Goal: Task Accomplishment & Management: Use online tool/utility

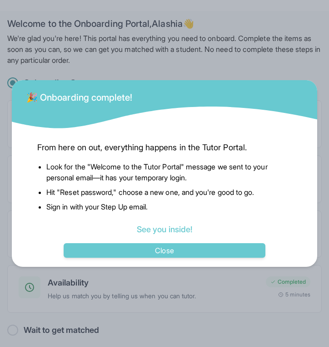
click at [187, 238] on div "From here on out, everything happens in the Tutor Portal. Look for the "Welcome…" at bounding box center [164, 186] width 269 height 113
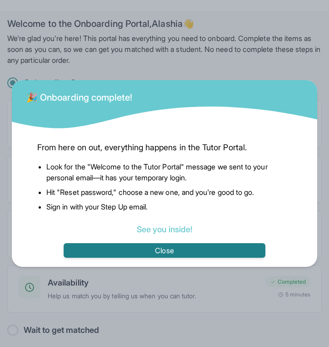
click at [187, 246] on button "Close" at bounding box center [165, 250] width 202 height 15
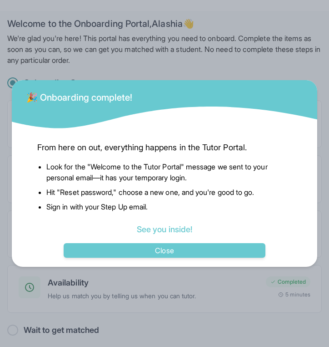
scroll to position [11, 0]
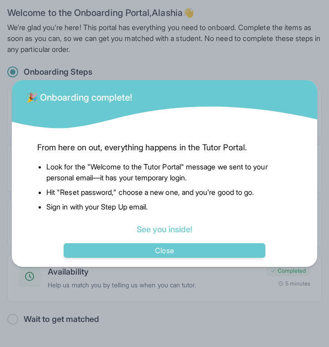
click at [191, 258] on div "From here on out, everything happens in the Tutor Portal. Look for the "Welcome…" at bounding box center [165, 198] width 306 height 137
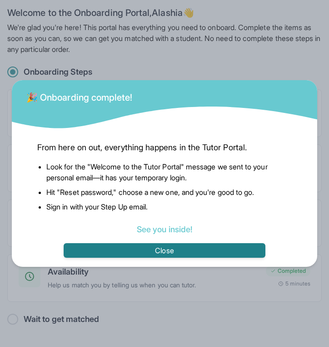
click at [188, 250] on button "Close" at bounding box center [165, 250] width 202 height 15
click at [188, 250] on div "Waiver A digital, legal agreement between you and Step Up Tutoring Completed 5 …" at bounding box center [164, 195] width 315 height 213
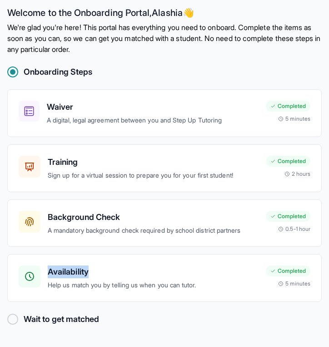
scroll to position [0, 0]
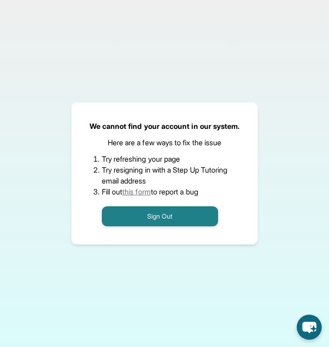
click at [193, 165] on li "Try resigning in with a Step Up Tutoring email address" at bounding box center [165, 175] width 126 height 22
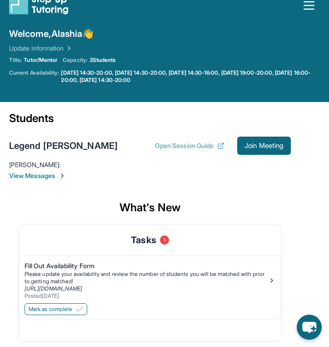
scroll to position [18, 0]
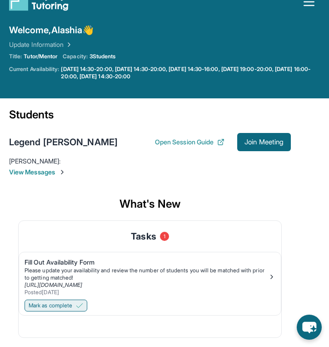
click at [77, 299] on button "Mark as complete" at bounding box center [56, 305] width 63 height 12
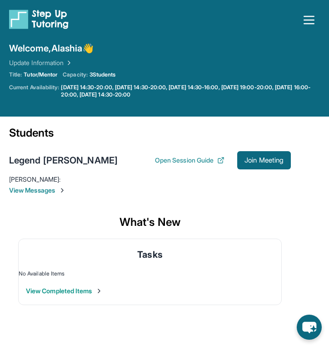
click at [90, 66] on div "Welcome, Alashia 👋 Update Information" at bounding box center [164, 54] width 311 height 25
click at [258, 163] on span "Join Meeting" at bounding box center [264, 159] width 39 height 5
click at [308, 15] on icon "button" at bounding box center [309, 20] width 15 height 15
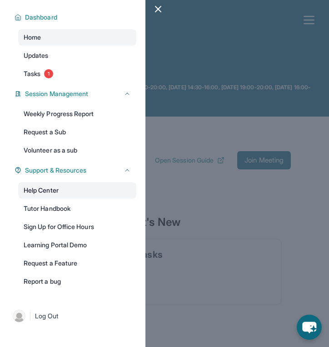
click at [48, 192] on link "Help Center" at bounding box center [77, 190] width 118 height 16
click at [156, 126] on div at bounding box center [164, 173] width 329 height 347
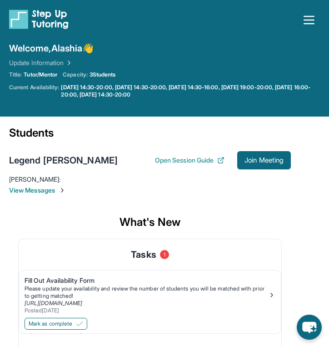
click at [308, 20] on icon "button" at bounding box center [309, 20] width 15 height 15
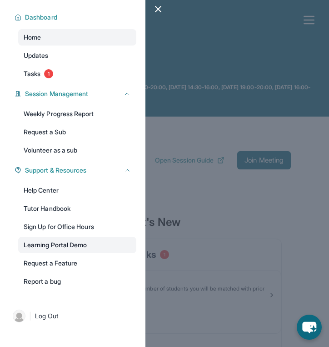
click at [86, 237] on link "Learning Portal Demo" at bounding box center [77, 245] width 118 height 16
